Goal: Transaction & Acquisition: Purchase product/service

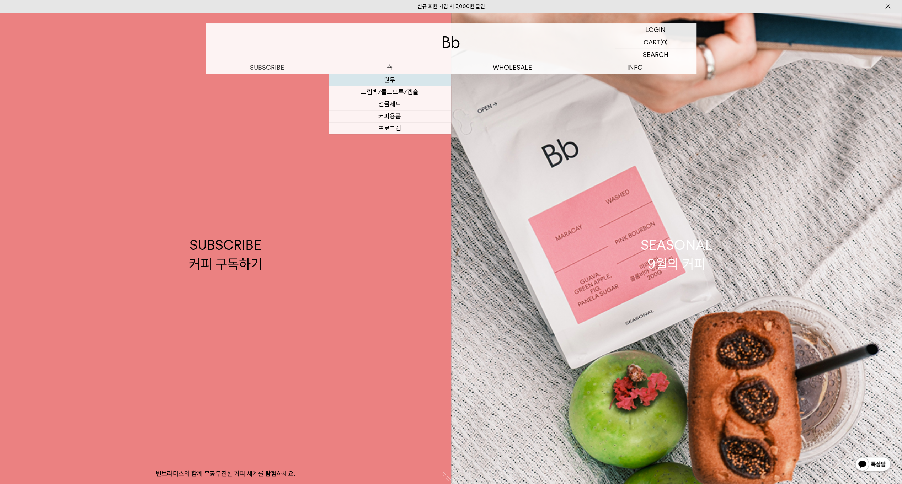
click at [388, 81] on link "원두" at bounding box center [390, 80] width 123 height 12
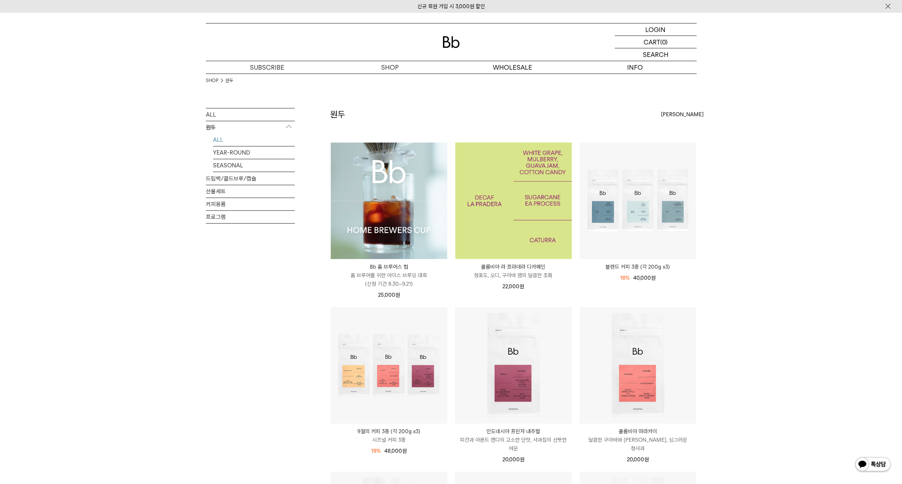
click at [498, 223] on img at bounding box center [513, 201] width 117 height 117
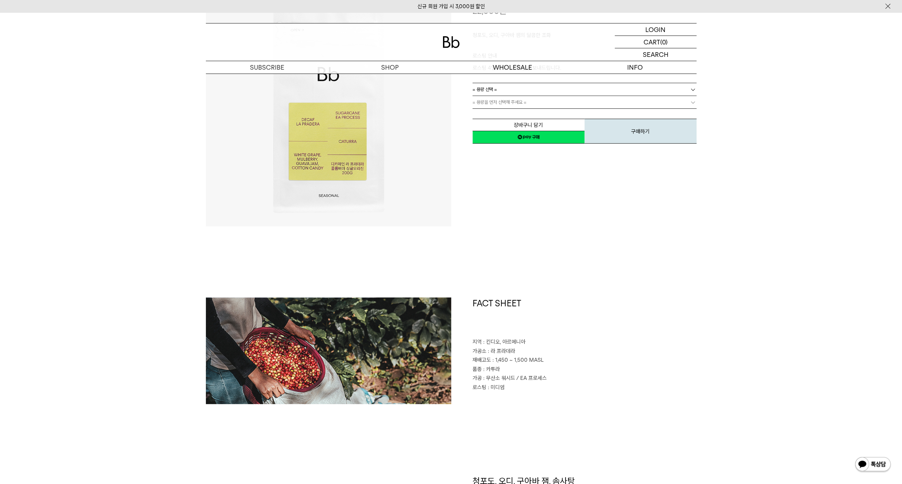
scroll to position [142, 0]
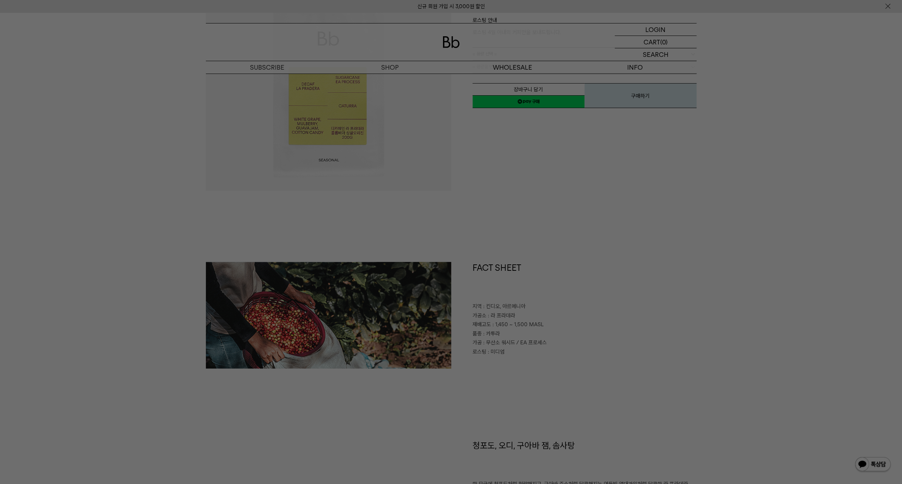
click at [163, 356] on div at bounding box center [451, 242] width 902 height 484
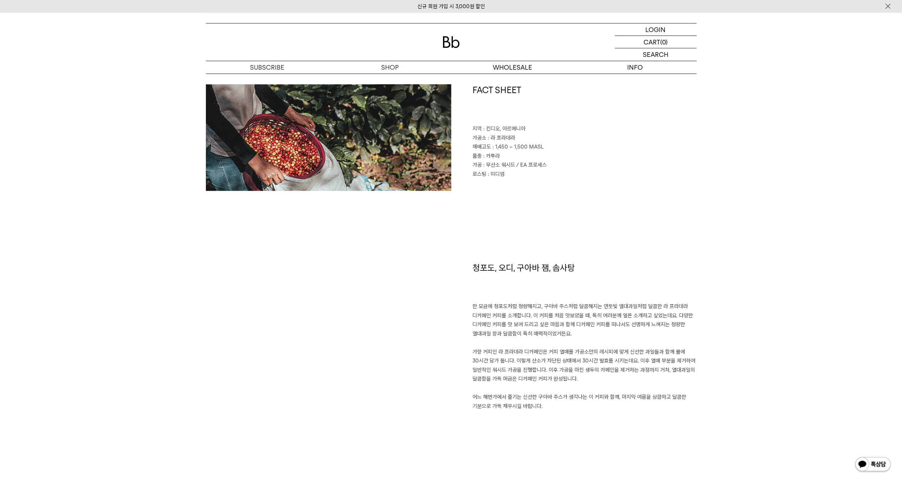
scroll to position [356, 0]
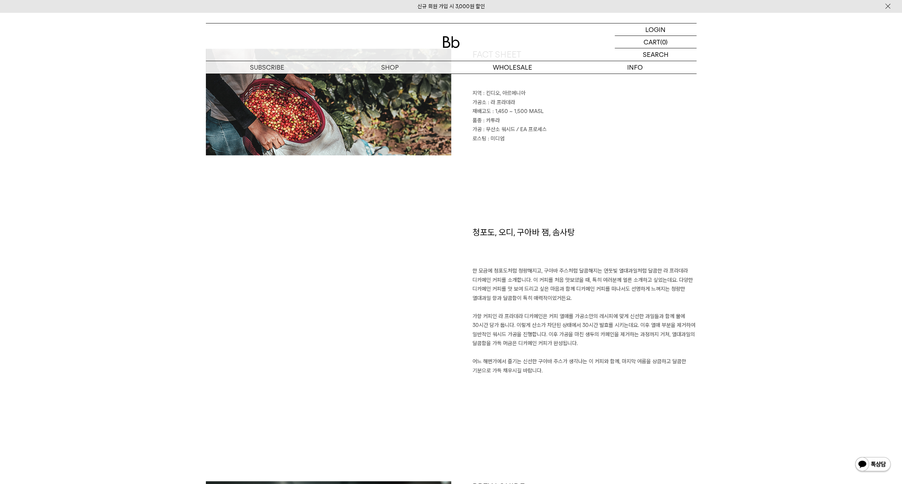
click at [145, 321] on div "SHOP 숍 ALL 원두 ALL YEAR-ROUND SEASONAL 드립백/콜드브루/캡슐 선물세트 커피용품 프로그램 SHOP 원두 SEASON…" at bounding box center [451, 465] width 902 height 1617
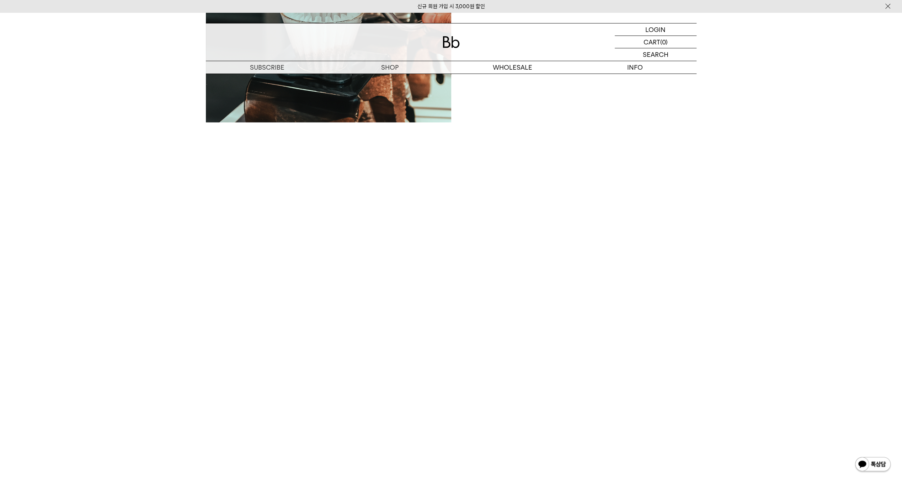
scroll to position [1031, 0]
